Goal: Information Seeking & Learning: Check status

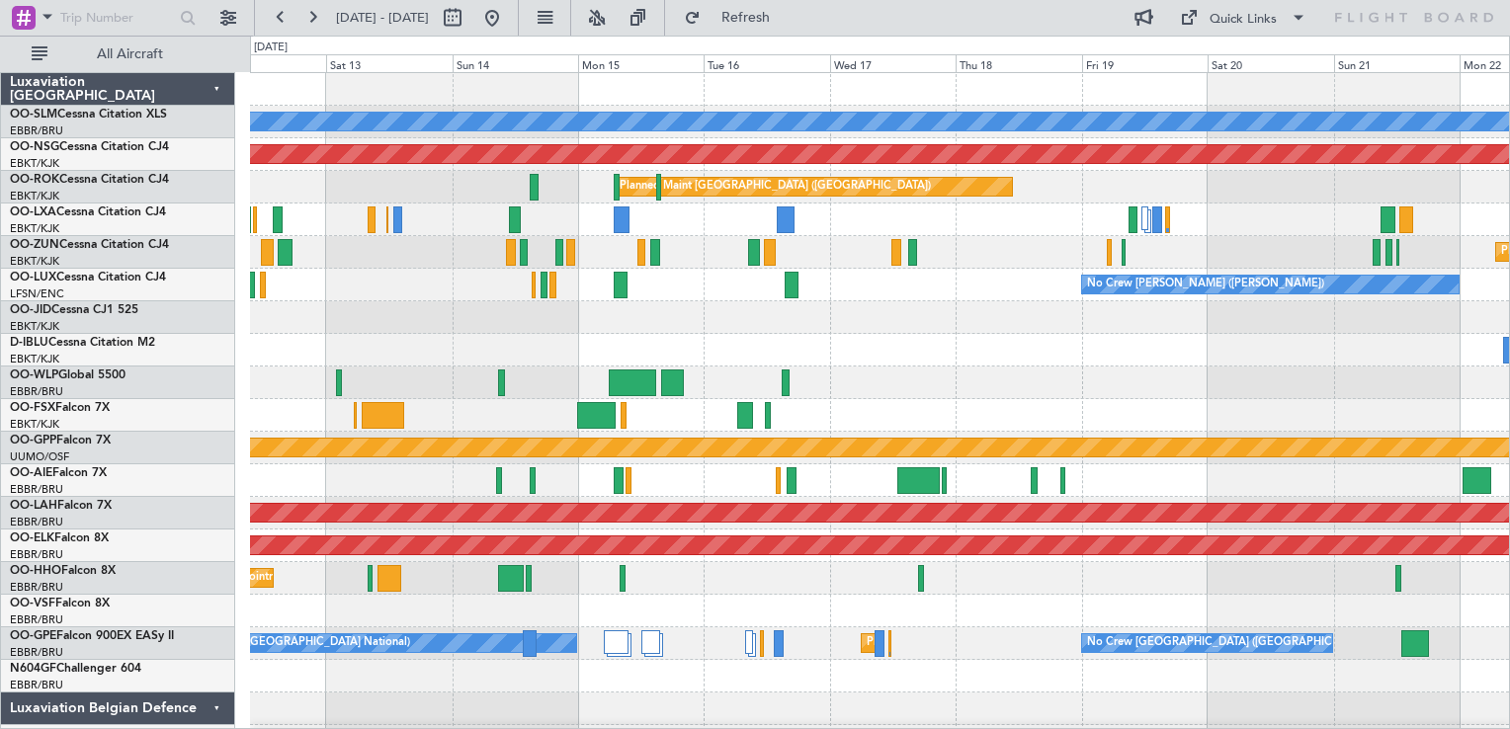
click at [944, 347] on div "A/C Unavailable [GEOGRAPHIC_DATA] Planned Maint [GEOGRAPHIC_DATA] ([GEOGRAPHIC_…" at bounding box center [879, 432] width 1259 height 718
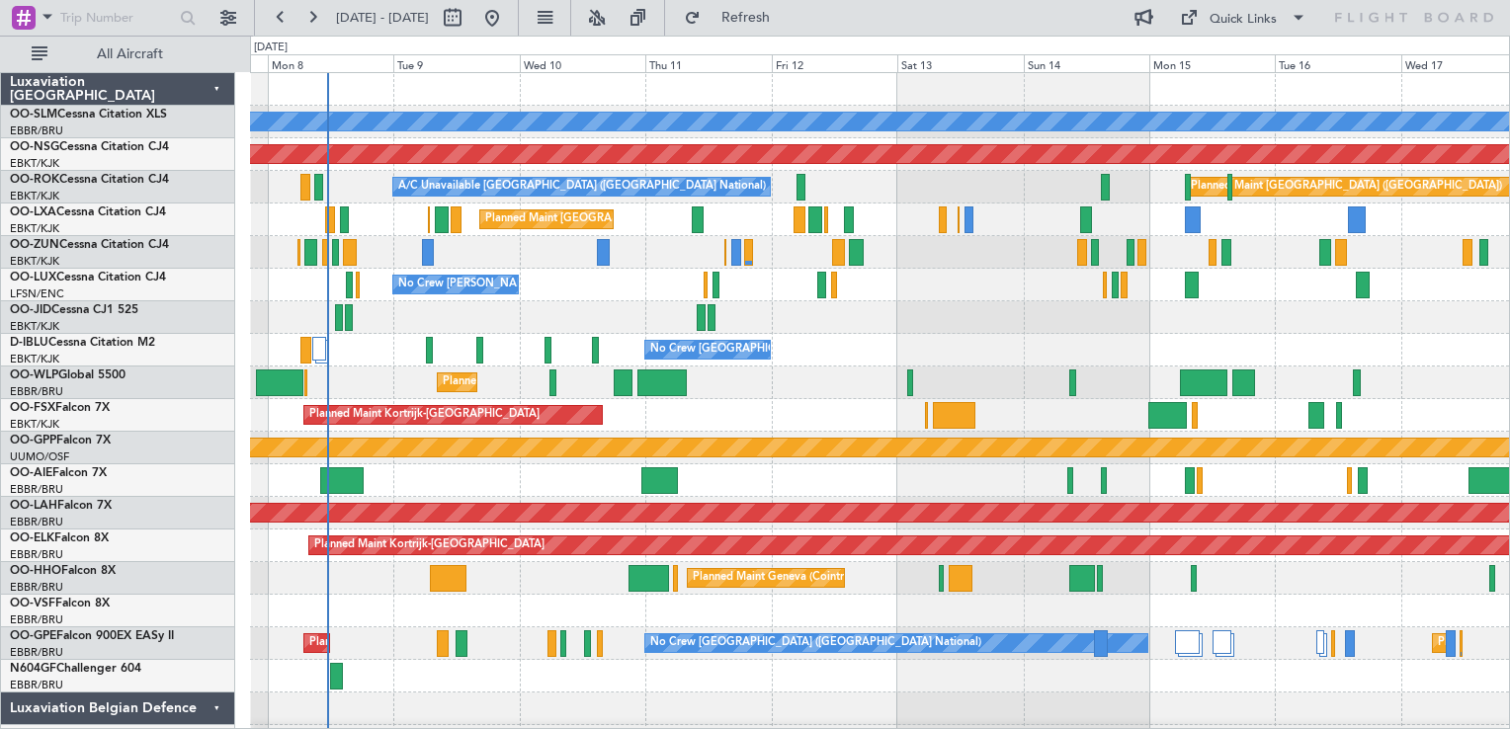
click at [1217, 351] on div "A/C Unavailable [GEOGRAPHIC_DATA] Planned Maint [GEOGRAPHIC_DATA] ([GEOGRAPHIC_…" at bounding box center [879, 432] width 1259 height 718
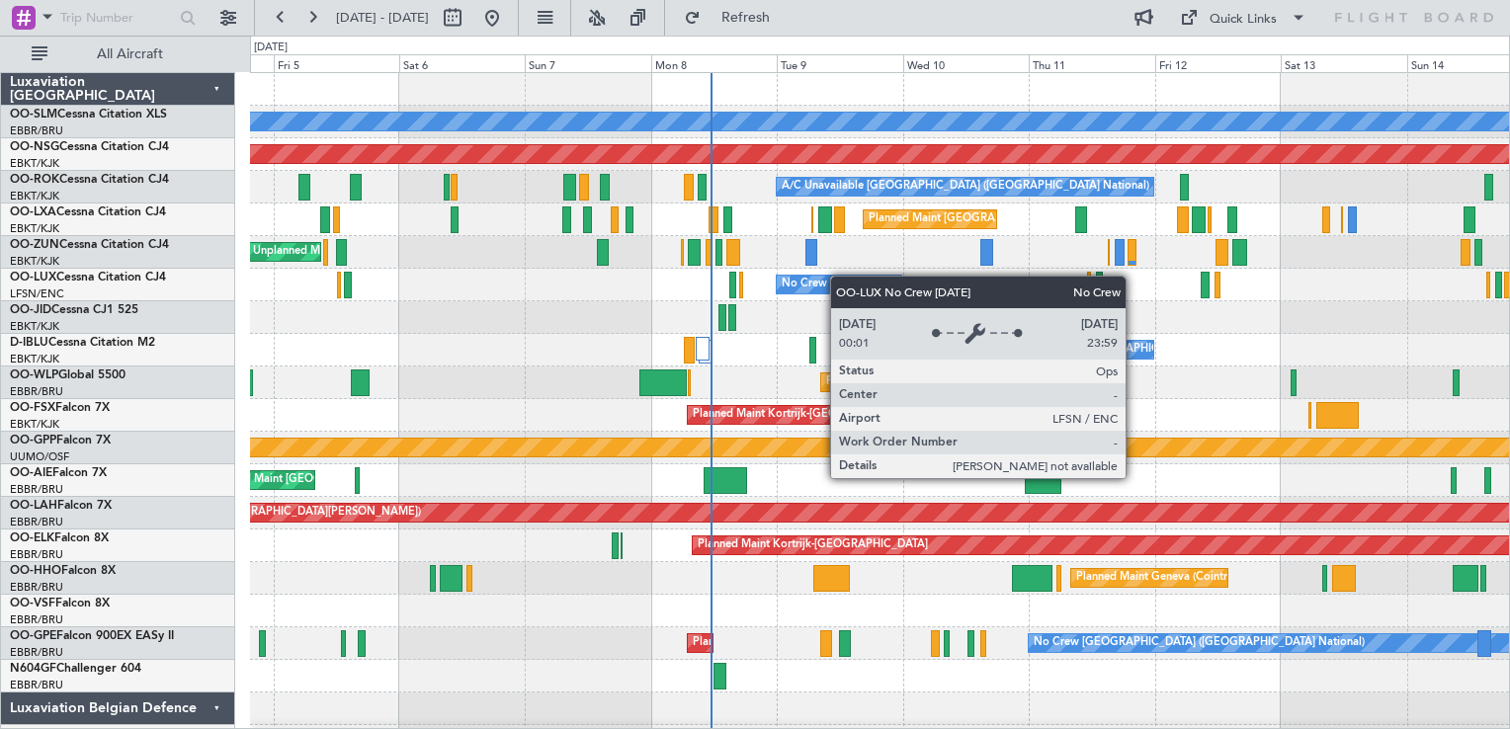
click at [872, 284] on div "A/C Unavailable [GEOGRAPHIC_DATA] Planned Maint [GEOGRAPHIC_DATA] ([GEOGRAPHIC_…" at bounding box center [879, 432] width 1259 height 718
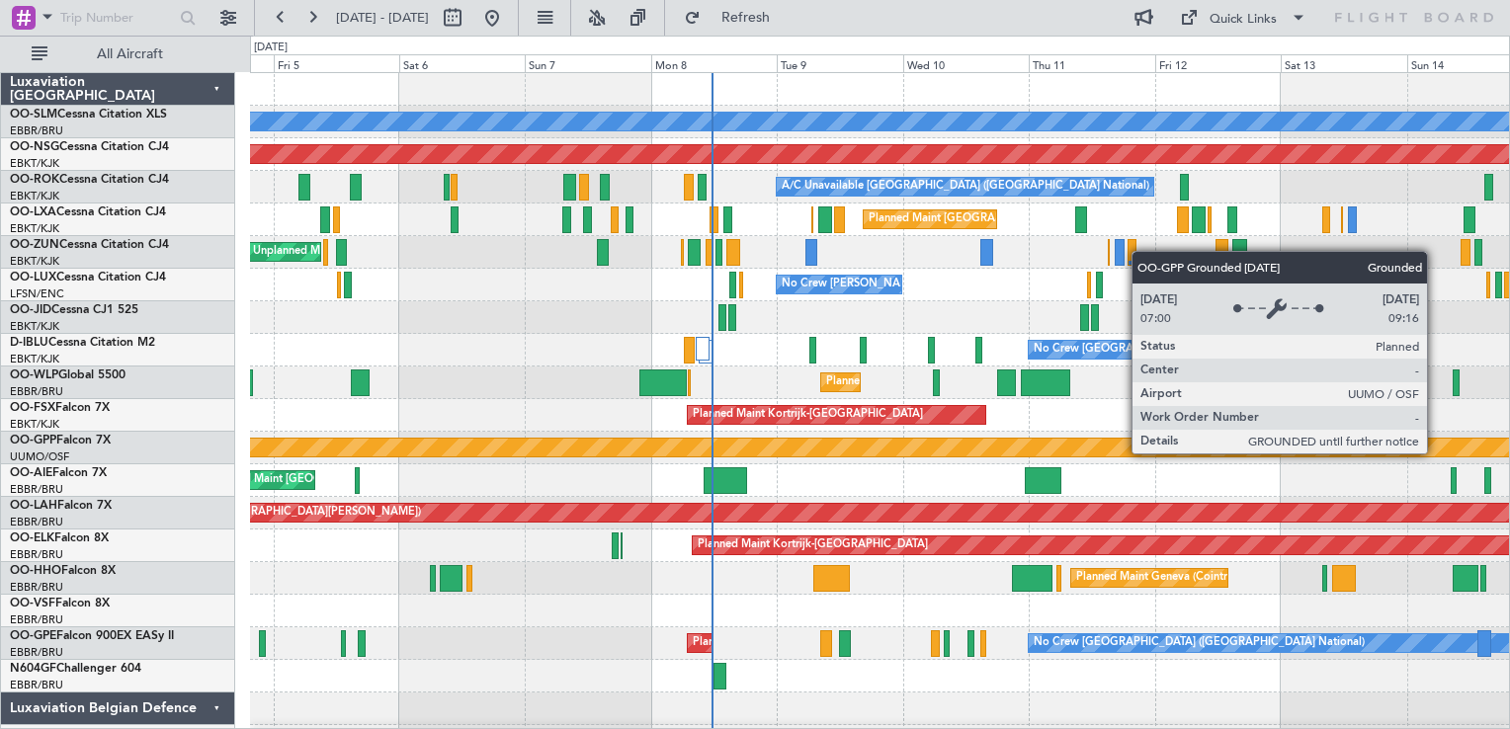
click at [619, 516] on div "A/C Unavailable [GEOGRAPHIC_DATA] Planned Maint [GEOGRAPHIC_DATA] ([GEOGRAPHIC_…" at bounding box center [879, 432] width 1259 height 718
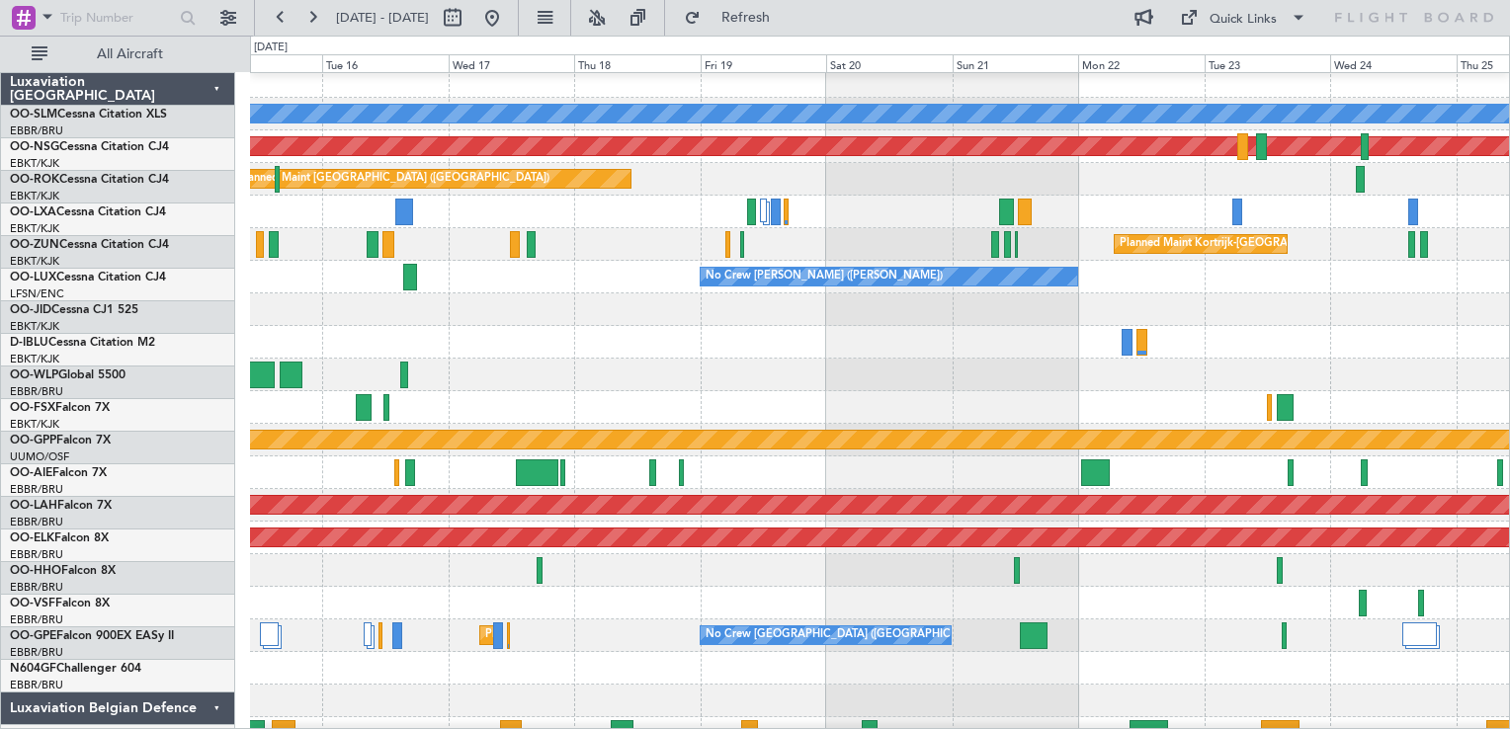
scroll to position [8, 0]
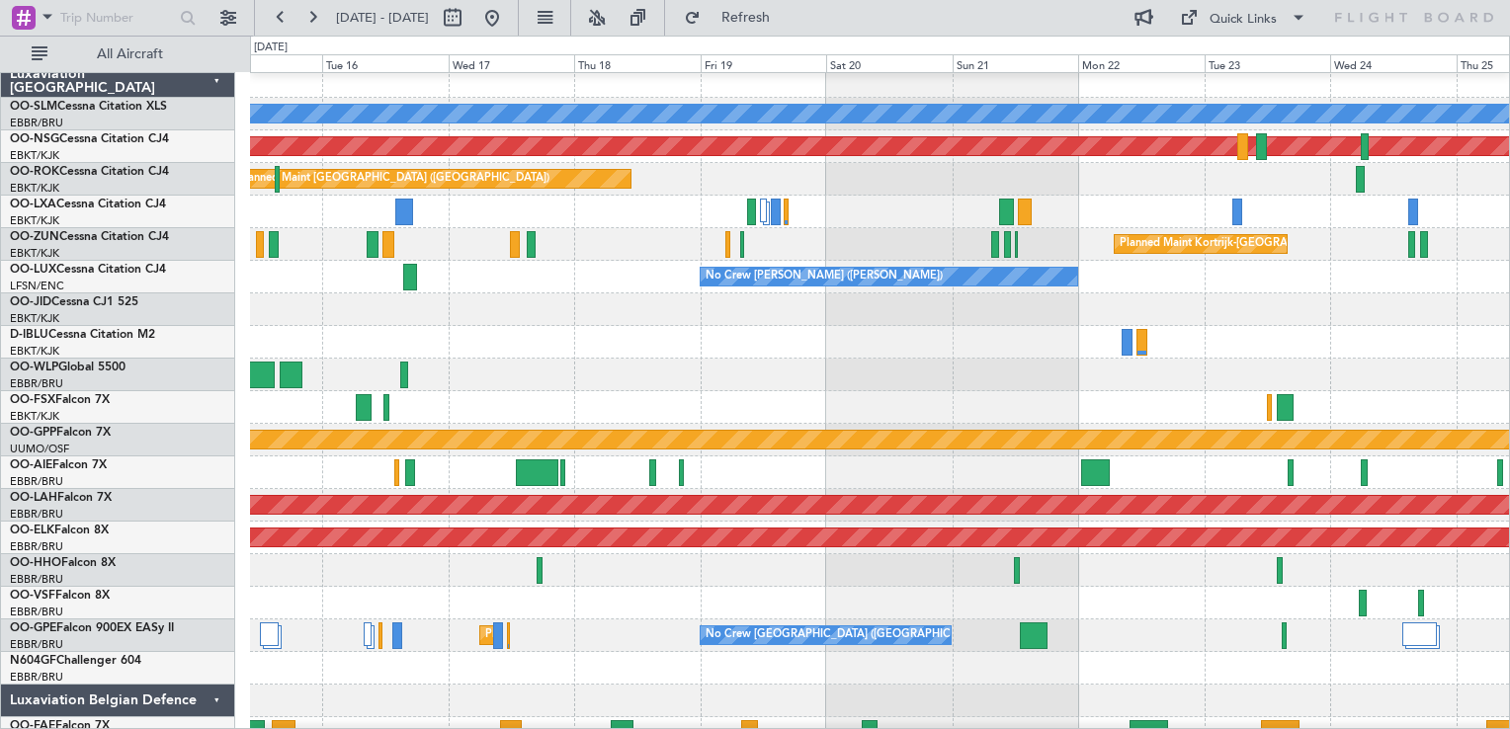
click at [518, 343] on div "A/C Unavailable [GEOGRAPHIC_DATA] ([GEOGRAPHIC_DATA] National) A/C Unavailable …" at bounding box center [879, 342] width 1259 height 33
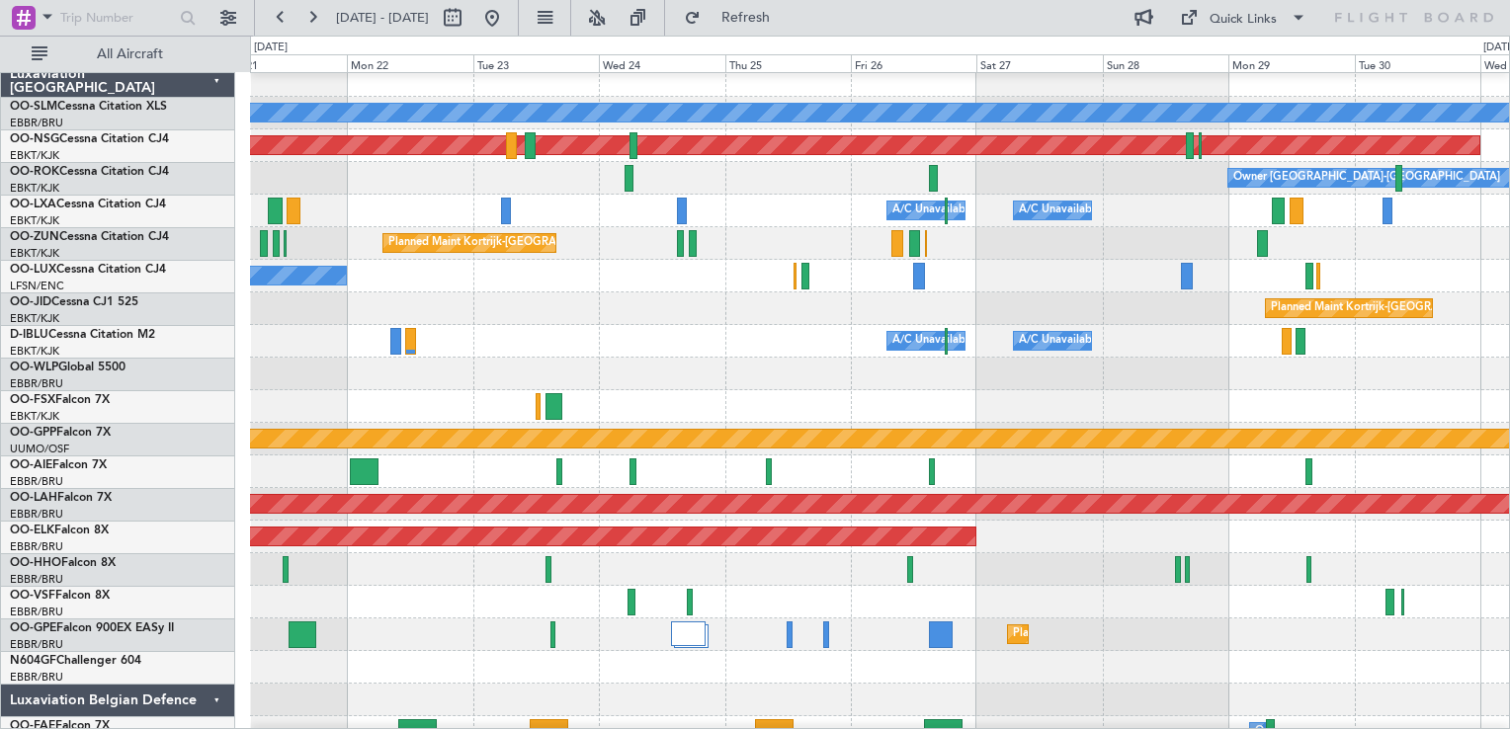
click at [597, 343] on div "A/C Unavailable [GEOGRAPHIC_DATA] ([GEOGRAPHIC_DATA] National) A/C Unavailable …" at bounding box center [879, 341] width 1259 height 33
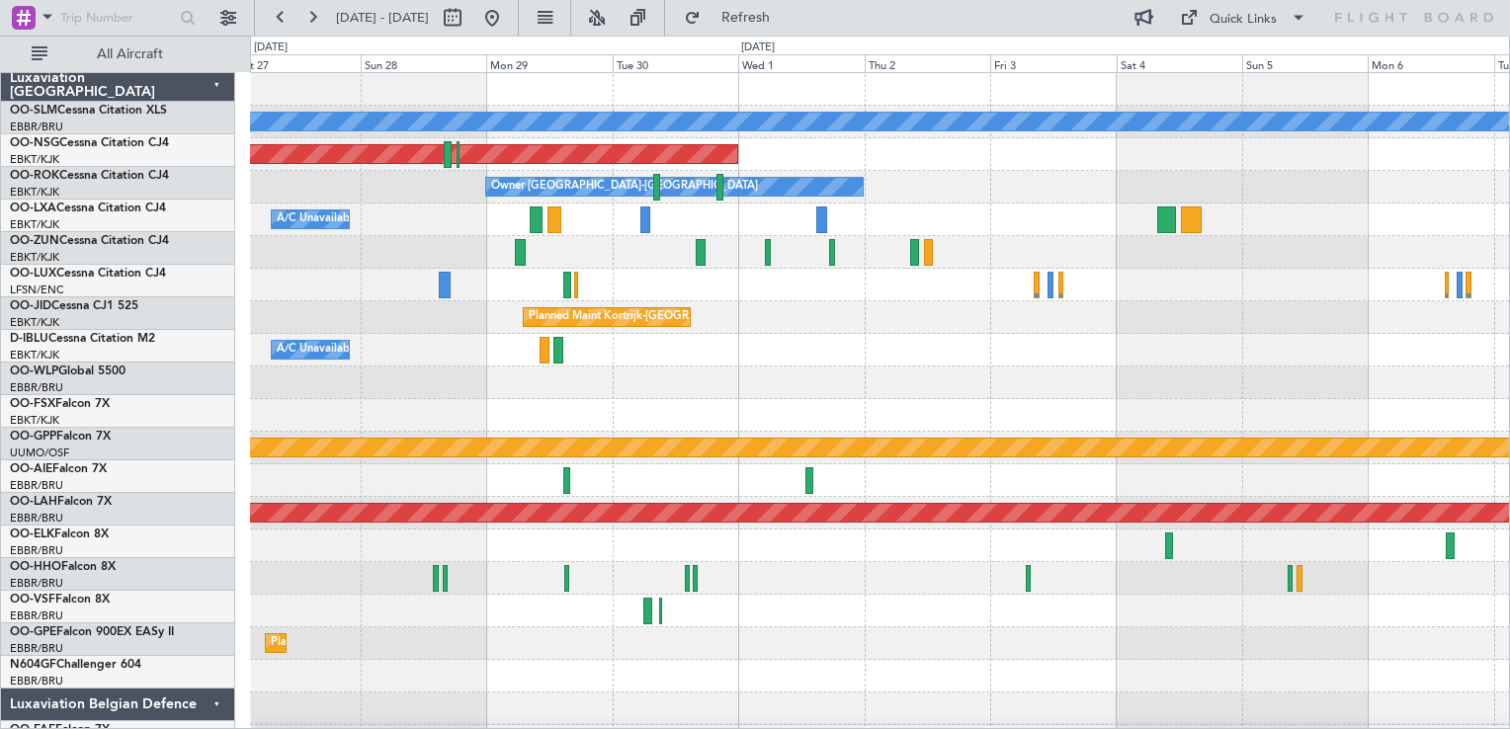
scroll to position [0, 0]
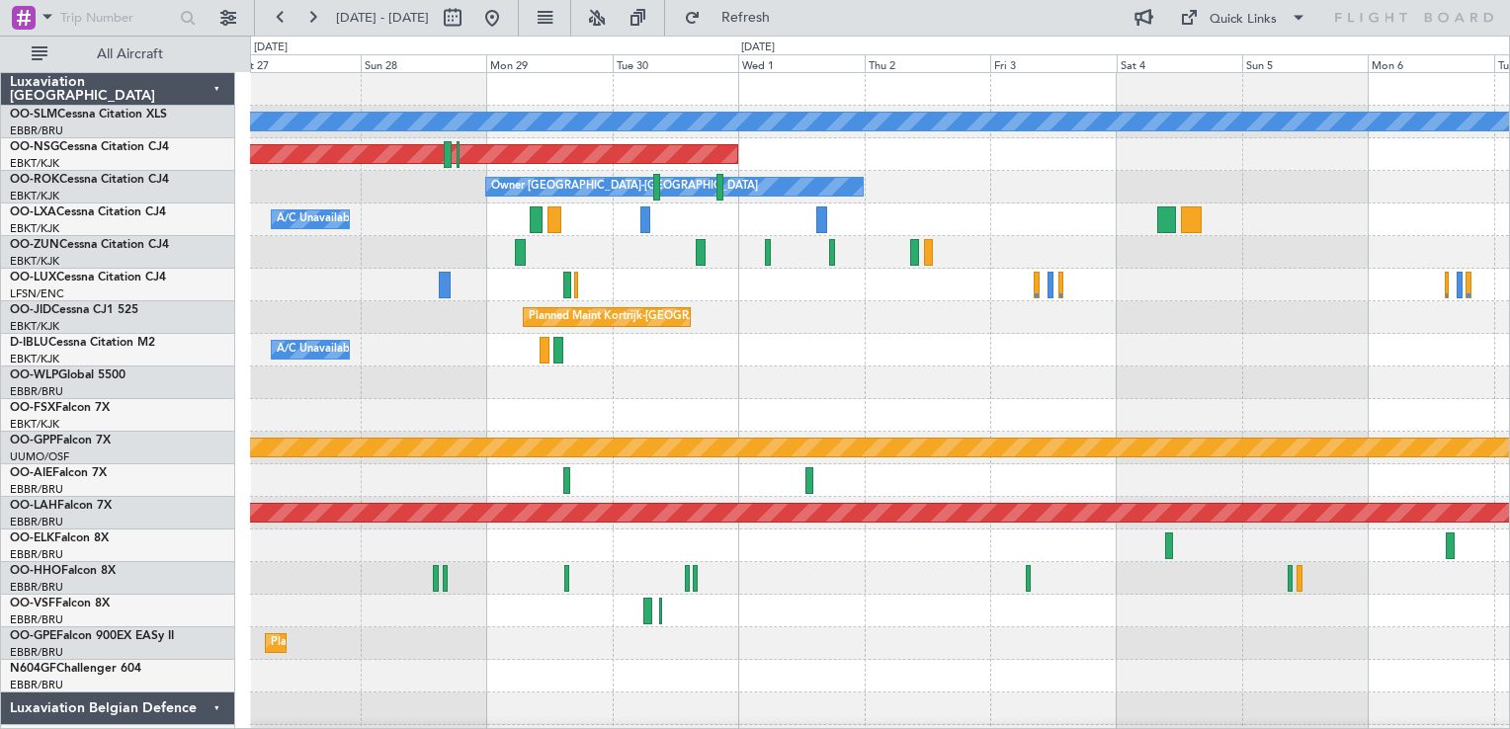
click at [473, 252] on div at bounding box center [879, 252] width 1259 height 33
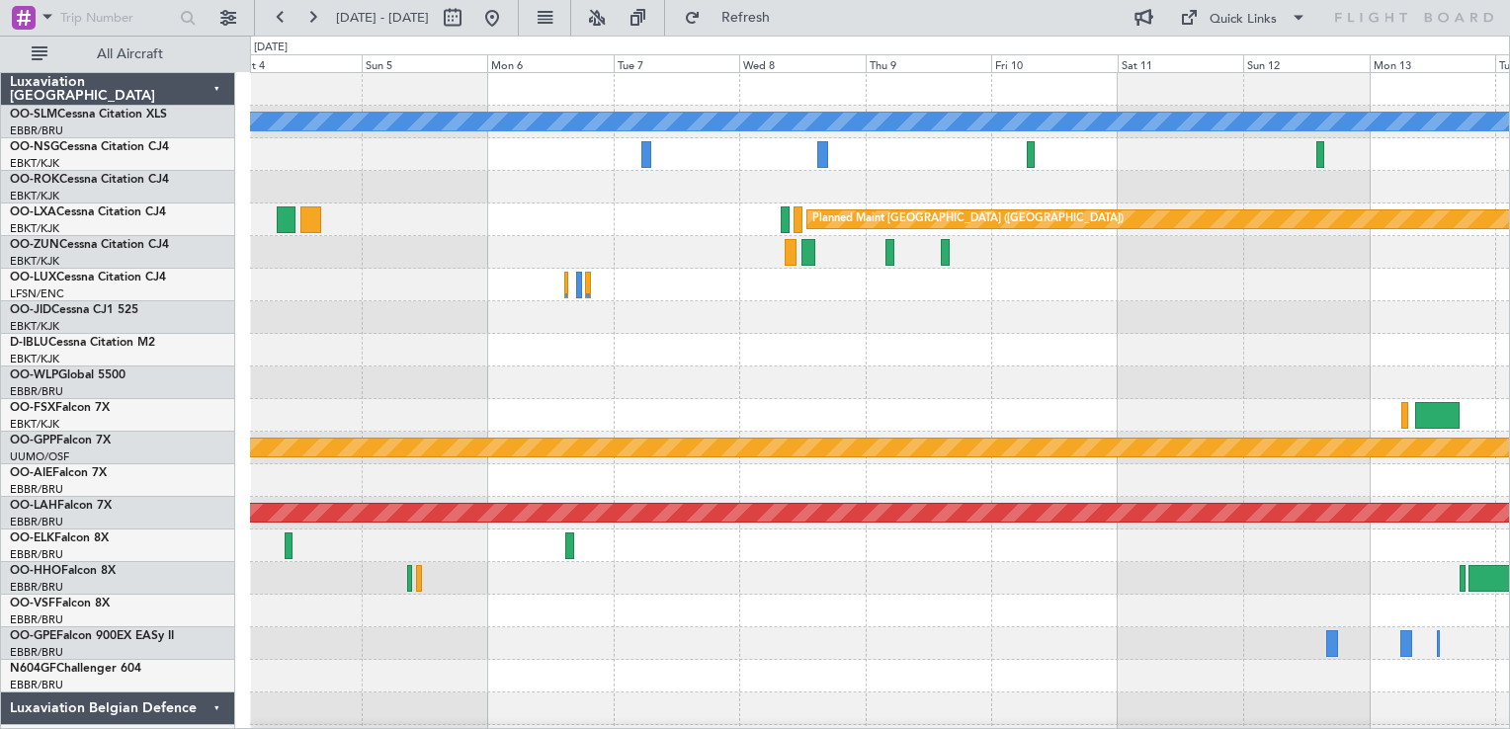
click at [444, 396] on div "A/C Unavailable [GEOGRAPHIC_DATA] Owner [GEOGRAPHIC_DATA]-[GEOGRAPHIC_DATA] Pla…" at bounding box center [879, 432] width 1259 height 718
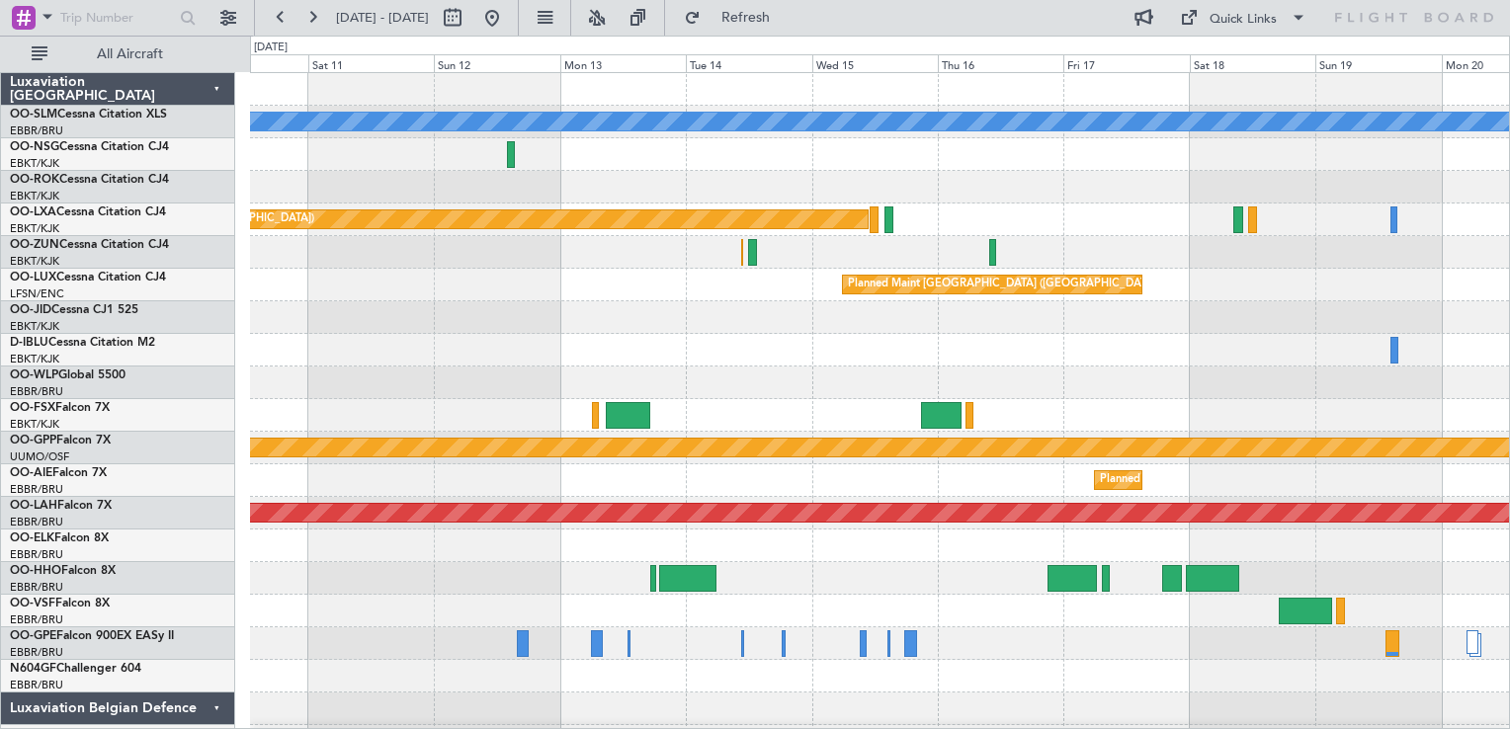
click at [431, 192] on div at bounding box center [879, 187] width 1259 height 33
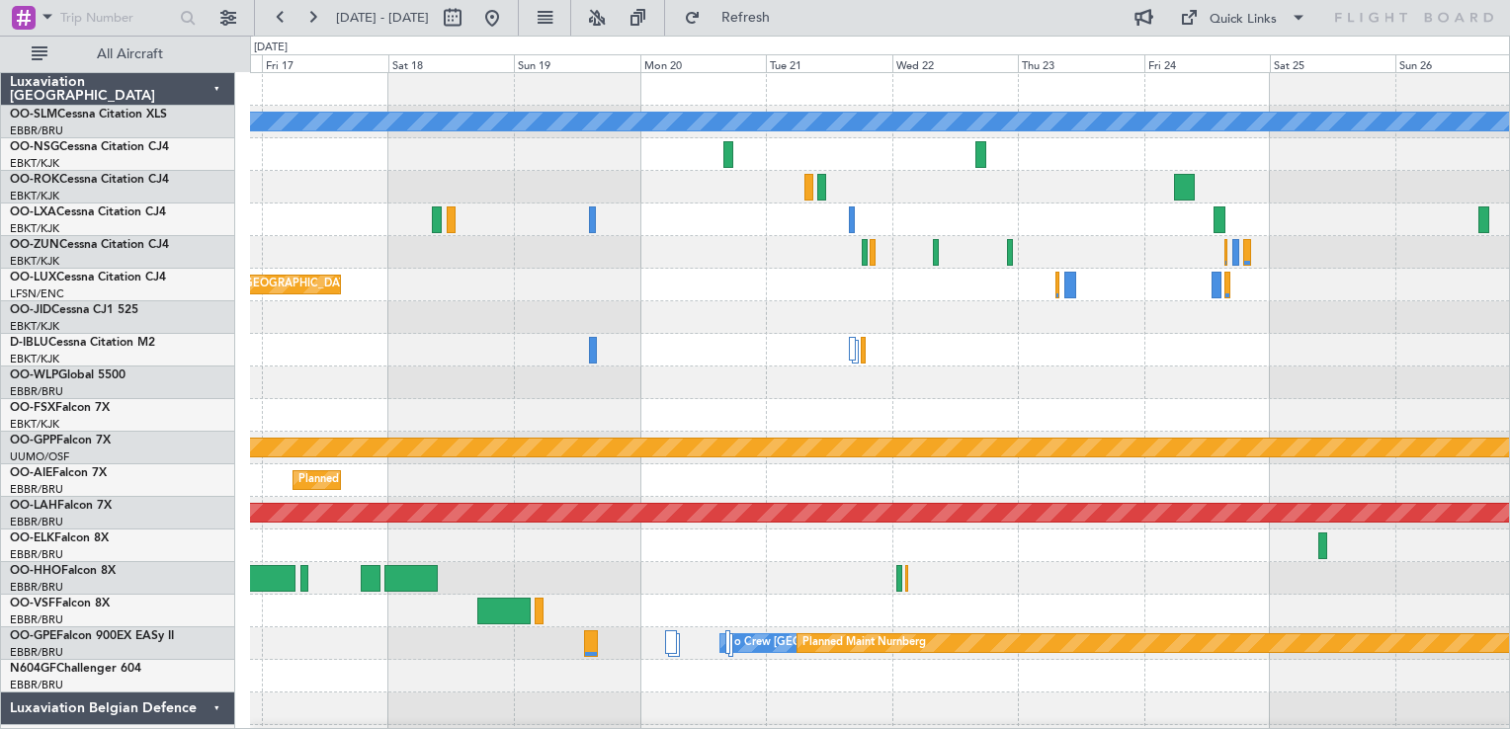
click at [507, 315] on div "A/C Unavailable [GEOGRAPHIC_DATA] Planned Maint [GEOGRAPHIC_DATA] ([GEOGRAPHIC_…" at bounding box center [879, 432] width 1259 height 718
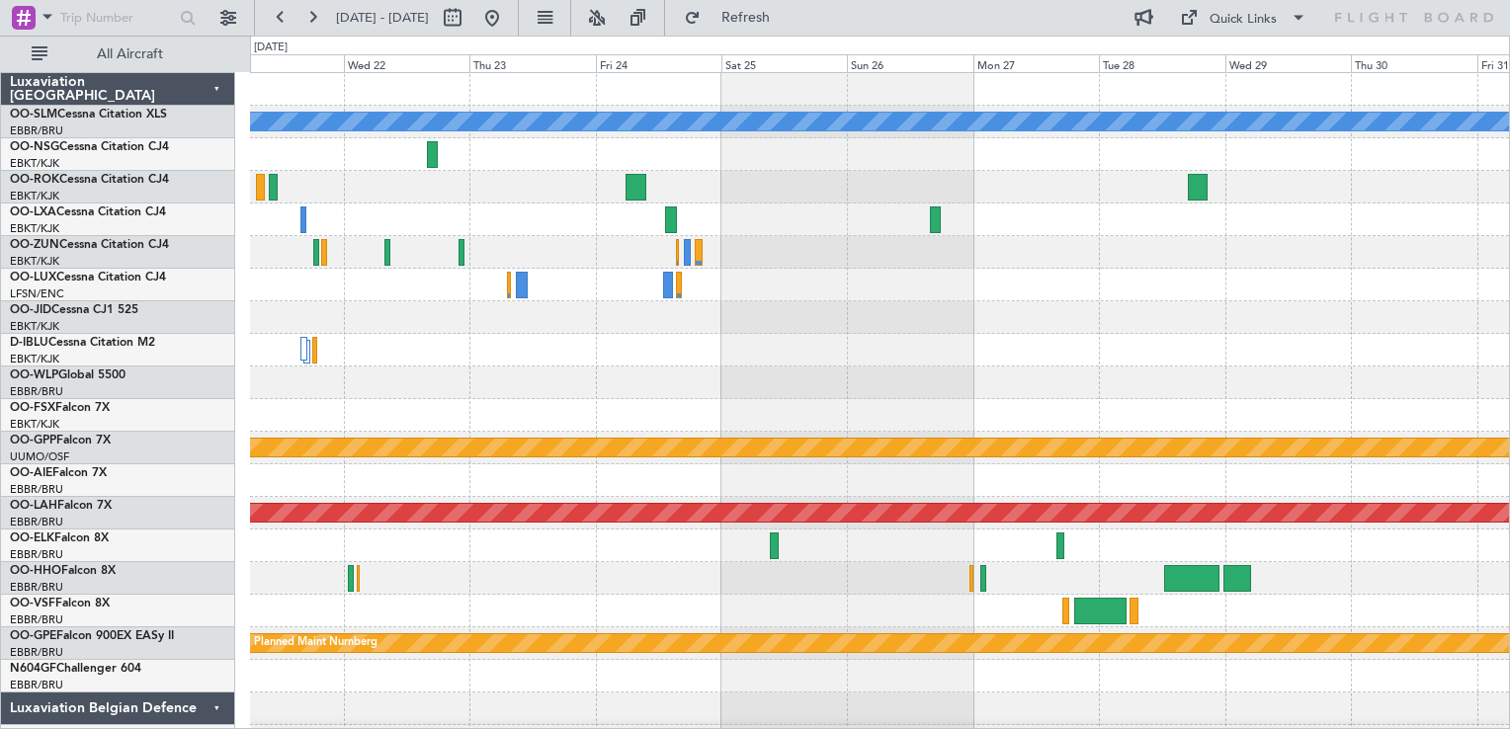
click at [747, 243] on div "A/C Unavailable [GEOGRAPHIC_DATA] Grounded [GEOGRAPHIC_DATA] Planned [GEOGRAPHI…" at bounding box center [879, 432] width 1259 height 718
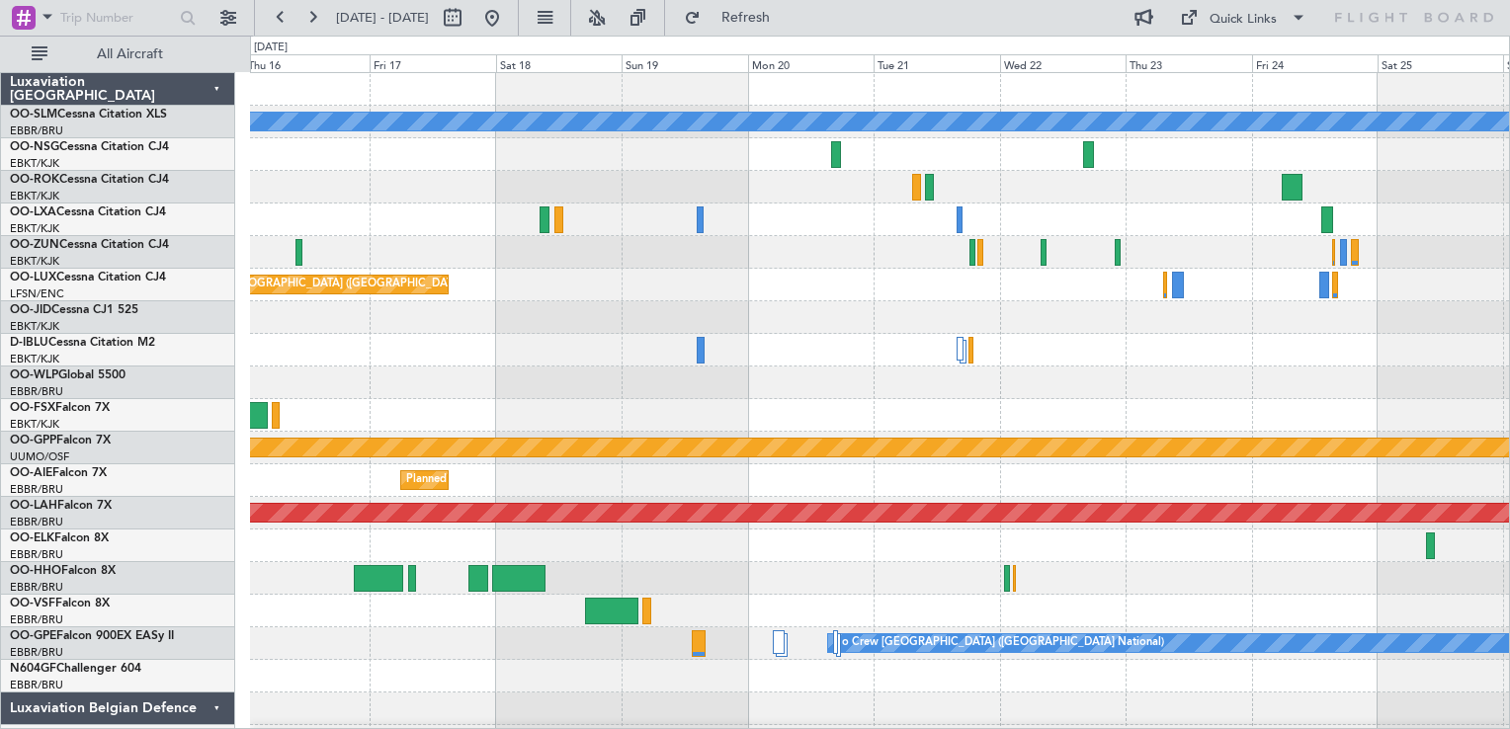
click at [1191, 192] on div at bounding box center [879, 187] width 1259 height 33
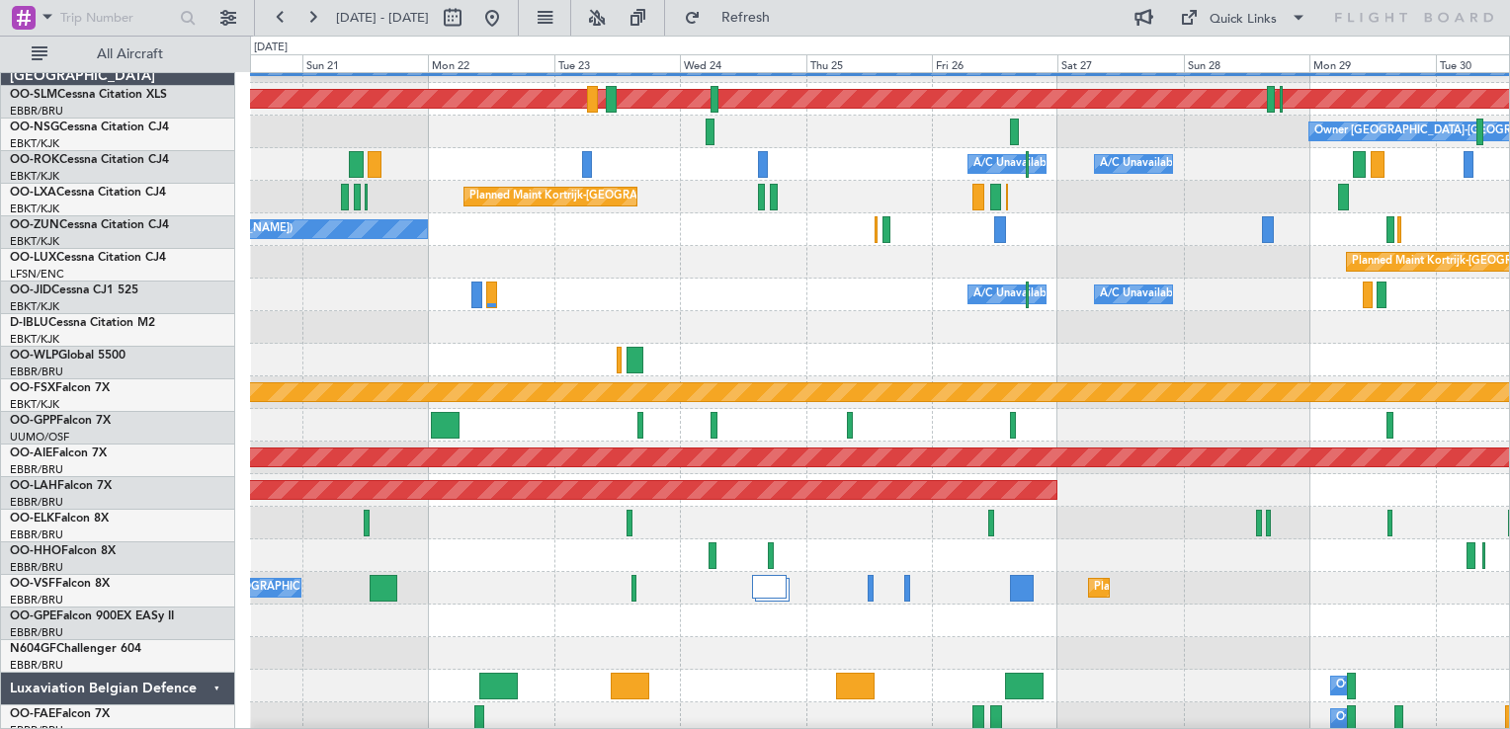
scroll to position [55, 0]
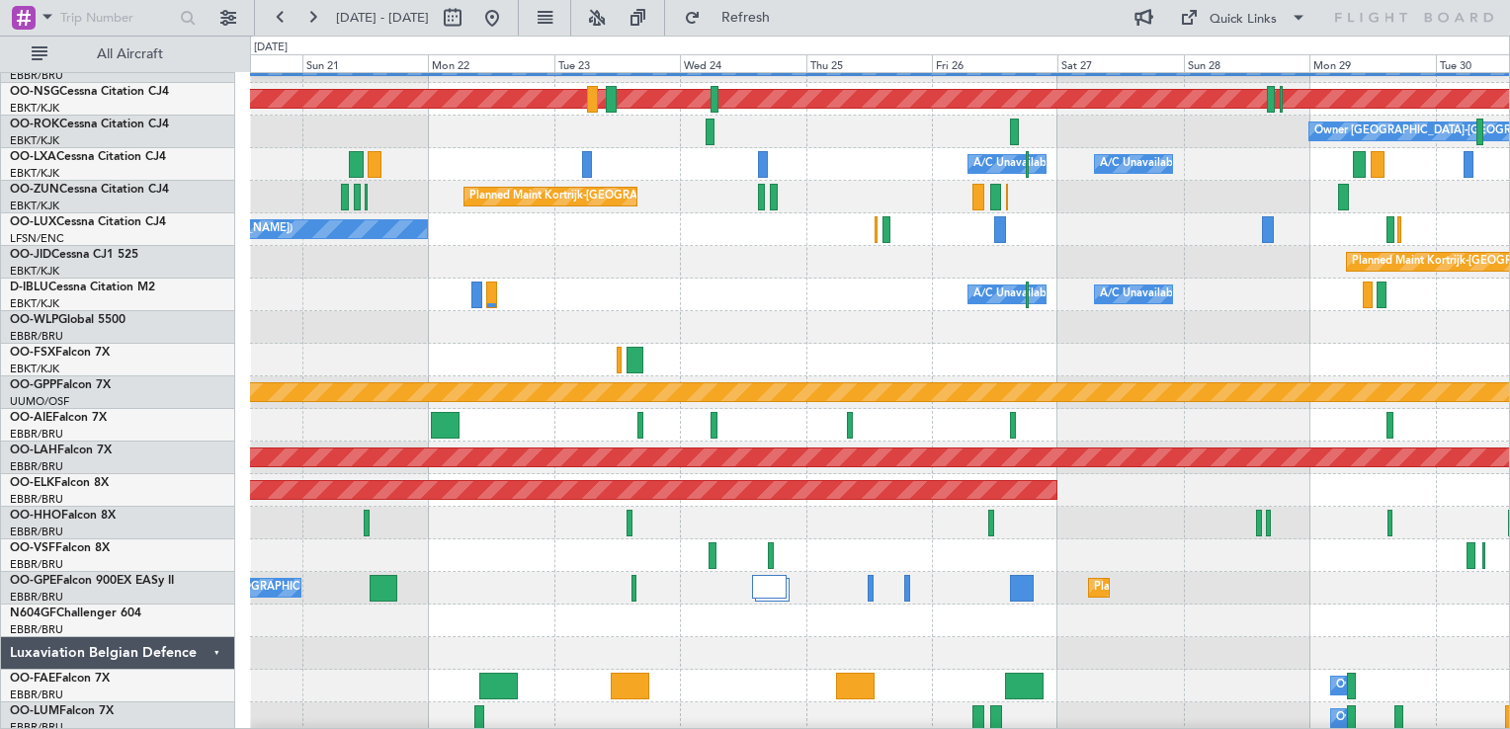
click at [1378, 333] on div at bounding box center [879, 327] width 1259 height 33
click at [508, 13] on button at bounding box center [492, 18] width 32 height 32
